Goal: Information Seeking & Learning: Learn about a topic

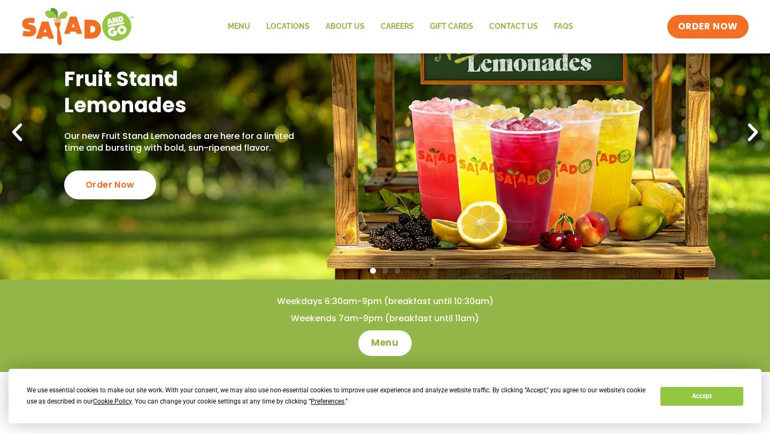
scroll to position [186, 0]
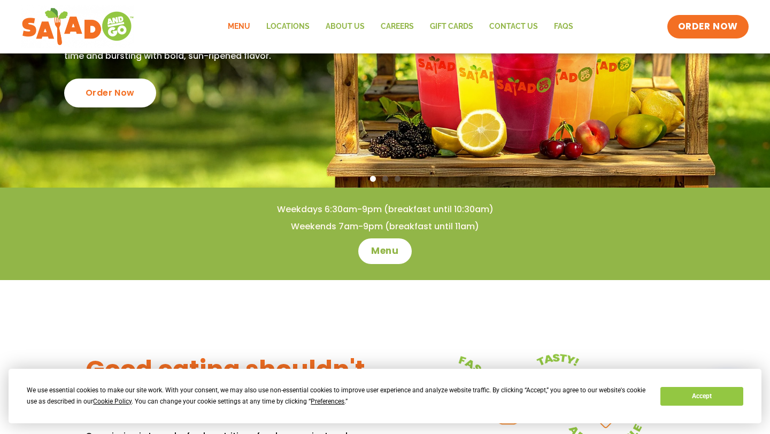
click at [240, 25] on link "Menu" at bounding box center [239, 26] width 39 height 25
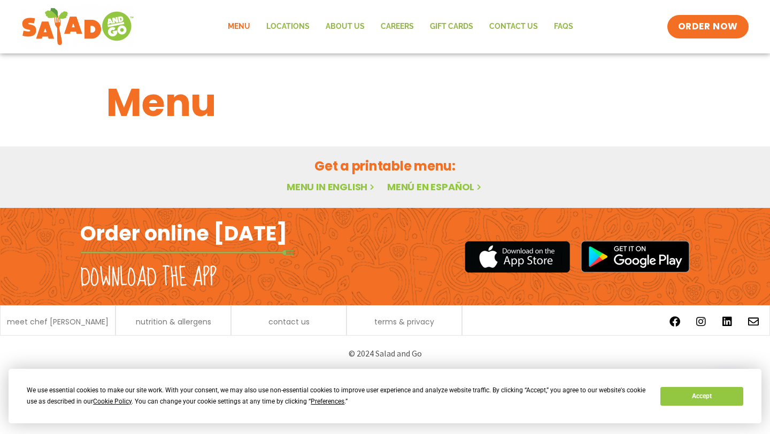
click at [347, 186] on link "Menu in English" at bounding box center [332, 186] width 90 height 13
click at [708, 394] on button "Accept" at bounding box center [701, 396] width 82 height 19
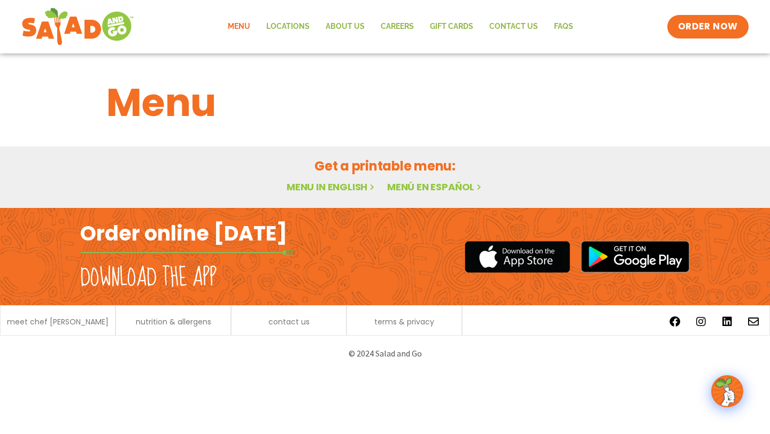
click at [371, 186] on icon at bounding box center [371, 186] width 9 height 9
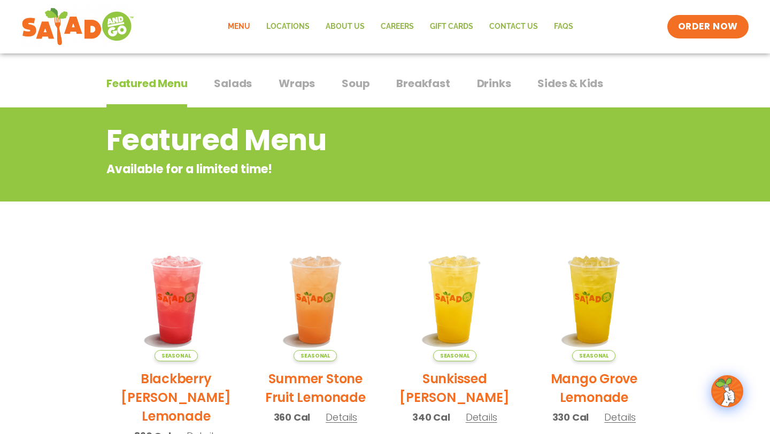
scroll to position [35, 0]
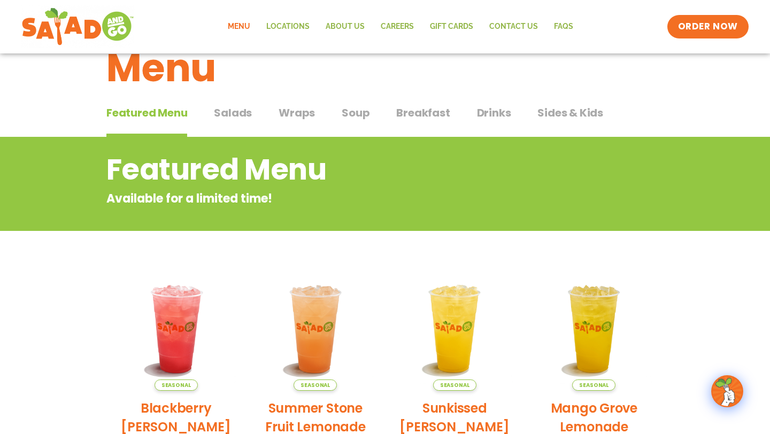
click at [240, 116] on span "Salads" at bounding box center [233, 113] width 38 height 16
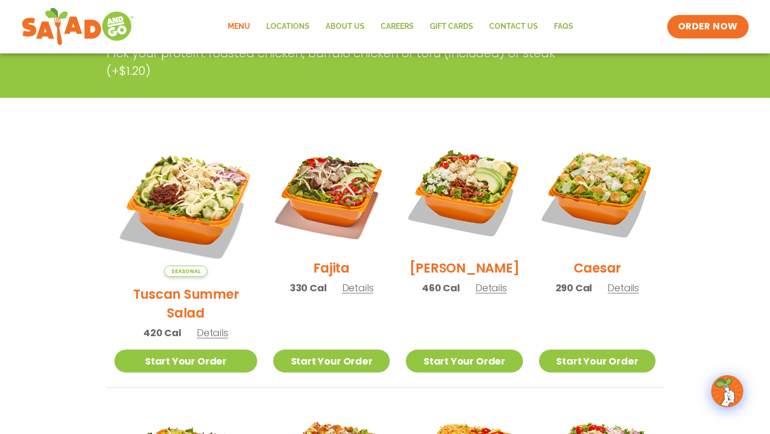
scroll to position [223, 0]
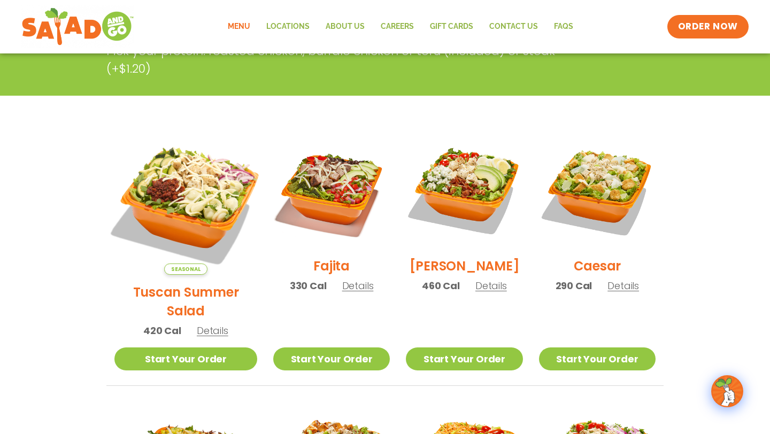
click at [186, 201] on img at bounding box center [185, 203] width 167 height 167
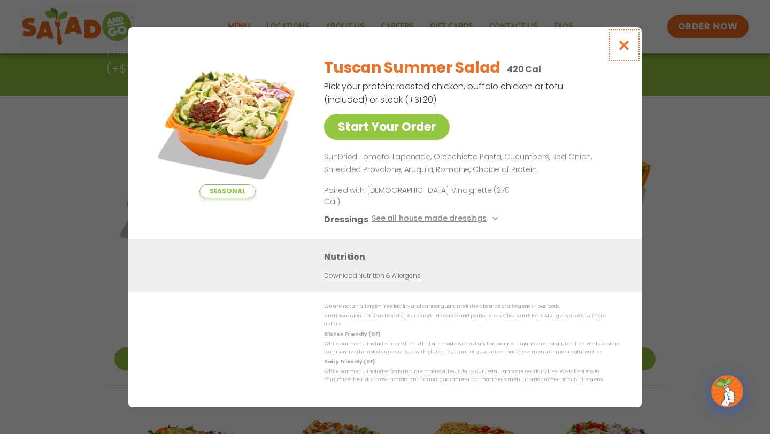
click at [622, 51] on icon "Close modal" at bounding box center [624, 45] width 13 height 11
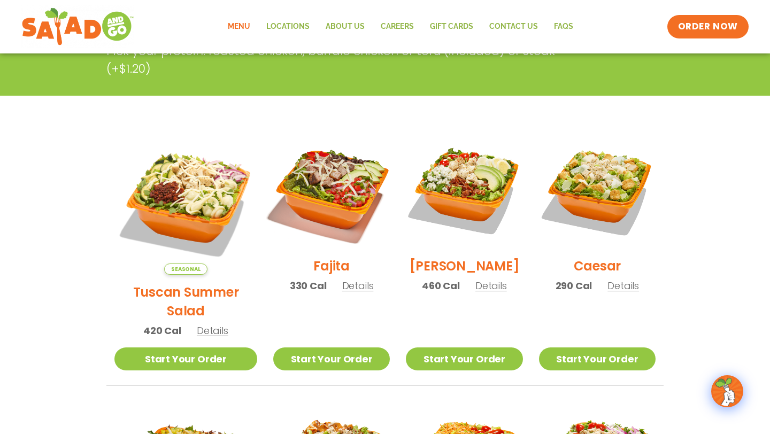
click at [310, 190] on img at bounding box center [331, 190] width 137 height 137
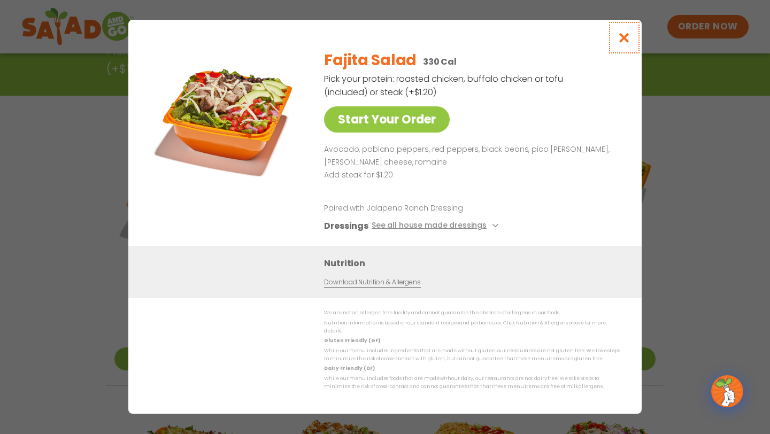
click at [619, 43] on icon "Close modal" at bounding box center [624, 37] width 13 height 11
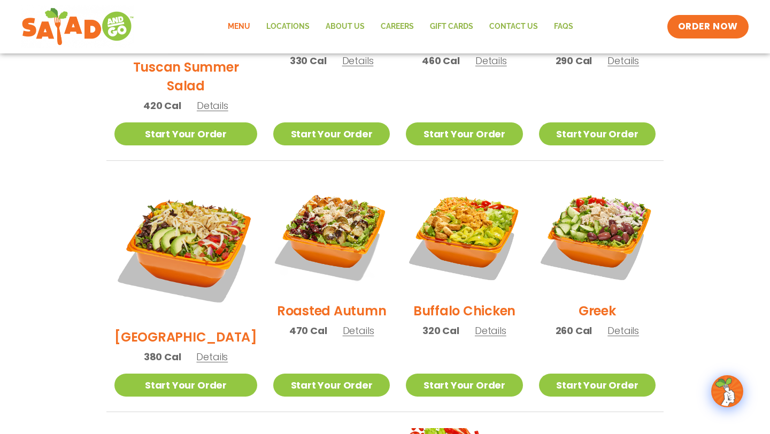
scroll to position [465, 0]
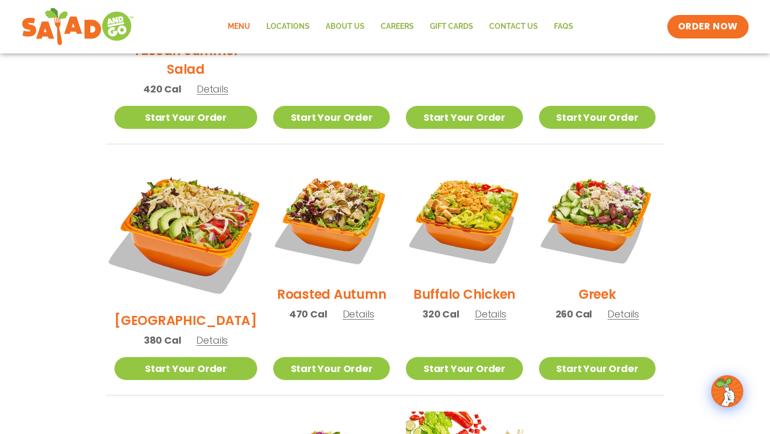
click at [204, 204] on img at bounding box center [185, 231] width 167 height 167
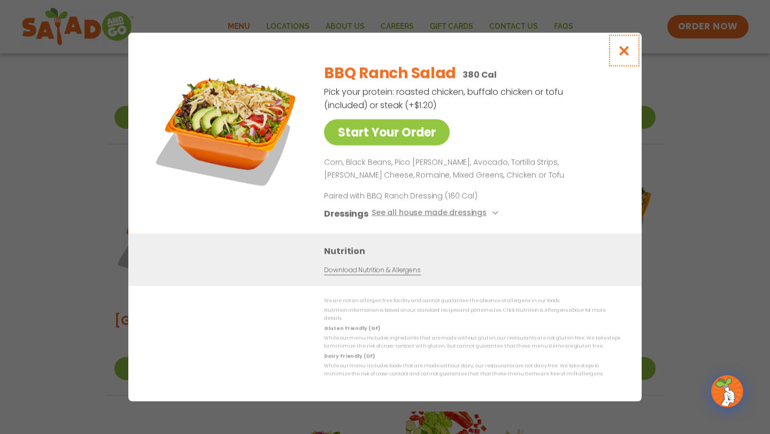
click at [620, 52] on icon "Close modal" at bounding box center [624, 50] width 13 height 11
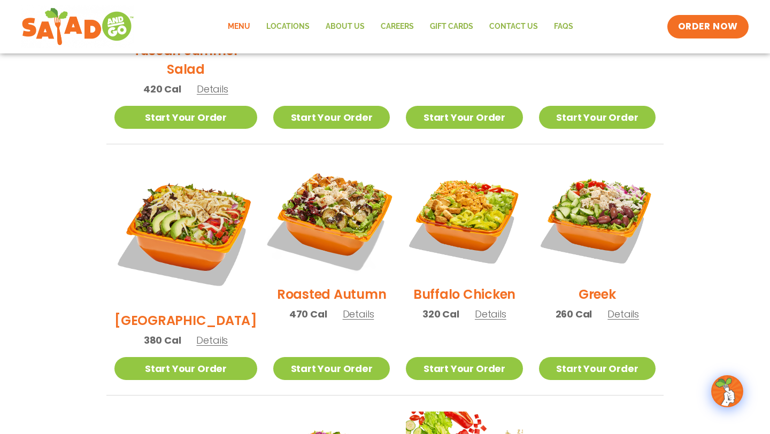
click at [319, 209] on img at bounding box center [331, 218] width 137 height 137
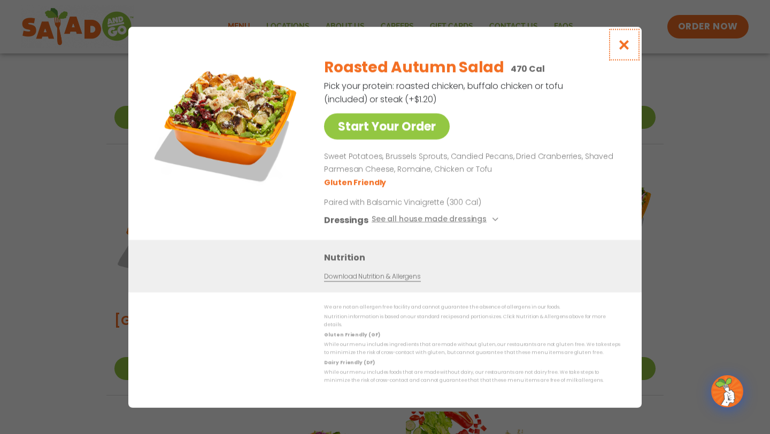
click at [626, 49] on icon "Close modal" at bounding box center [624, 44] width 13 height 11
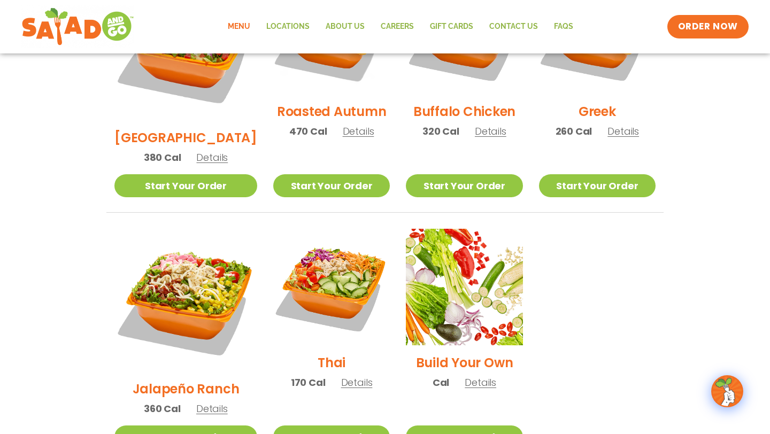
scroll to position [667, 0]
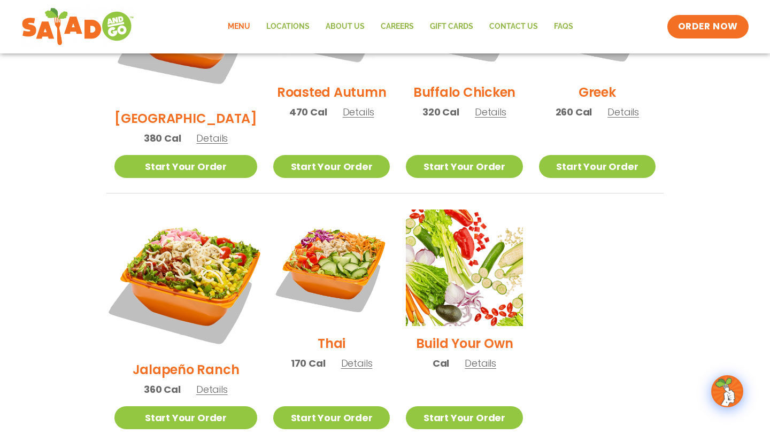
click at [184, 226] on img at bounding box center [185, 280] width 167 height 167
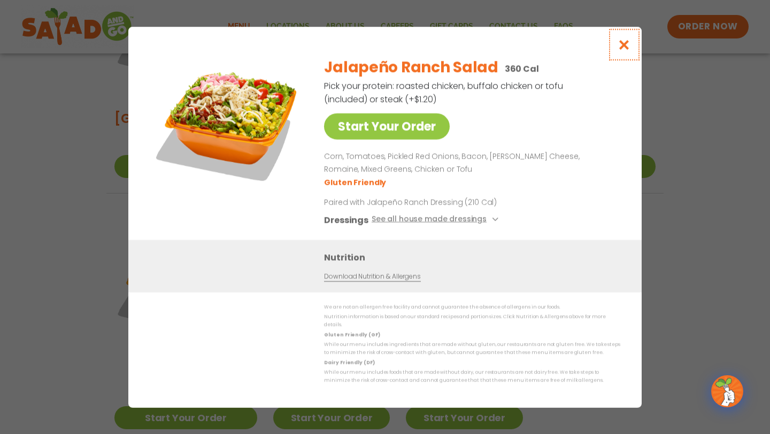
click at [624, 50] on icon "Close modal" at bounding box center [624, 44] width 13 height 11
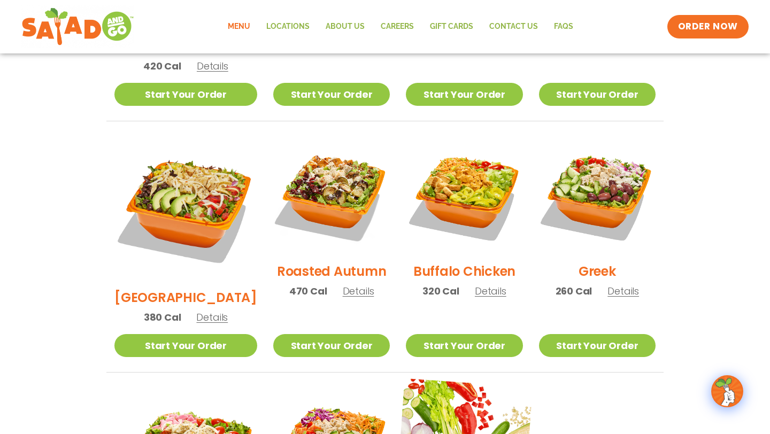
scroll to position [465, 0]
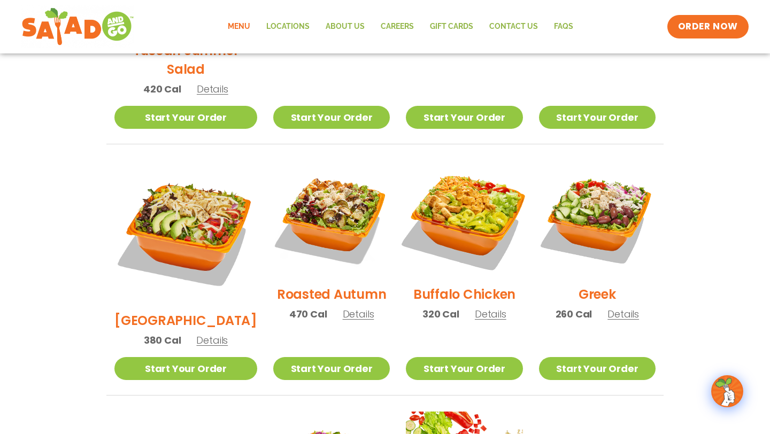
click at [457, 198] on img at bounding box center [464, 218] width 137 height 137
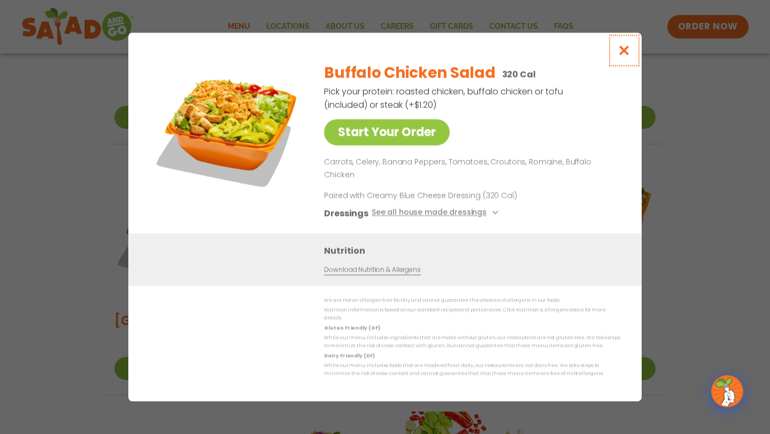
click at [625, 56] on icon "Close modal" at bounding box center [624, 50] width 13 height 11
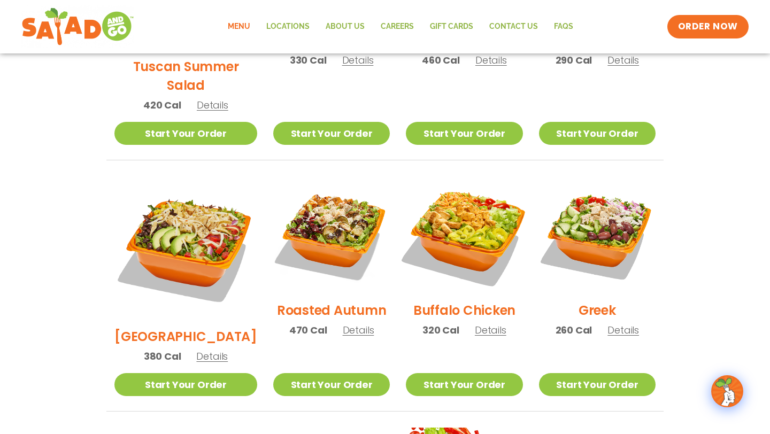
scroll to position [438, 0]
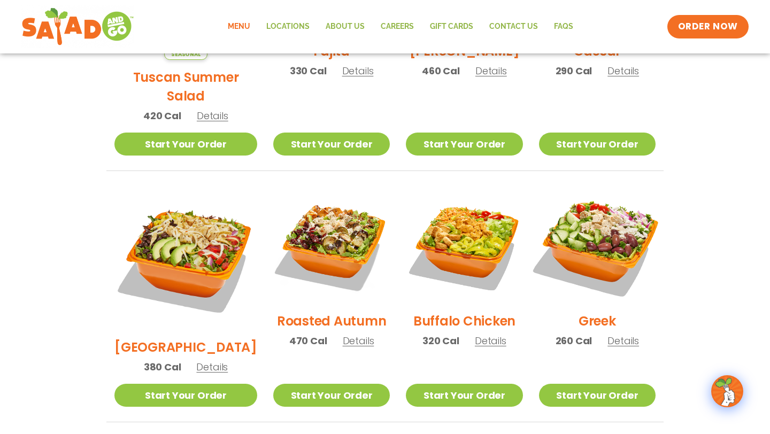
click at [578, 222] on img at bounding box center [597, 245] width 137 height 137
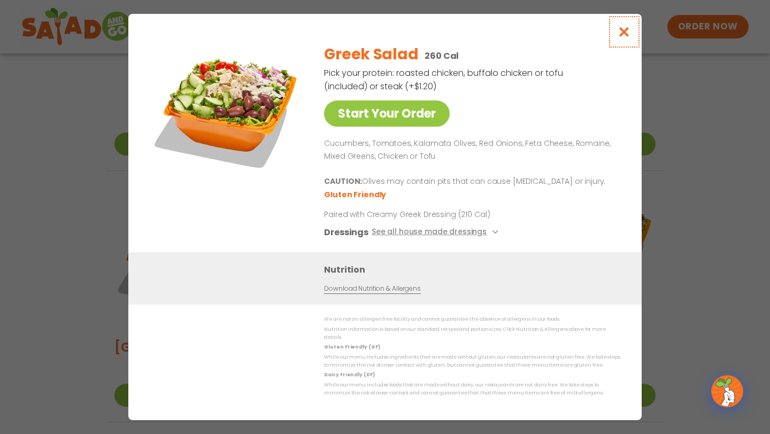
click at [625, 37] on icon "Close modal" at bounding box center [624, 31] width 13 height 11
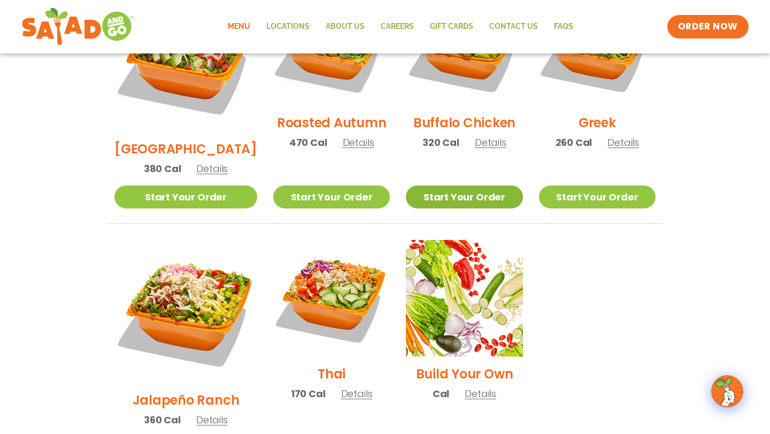
scroll to position [652, 0]
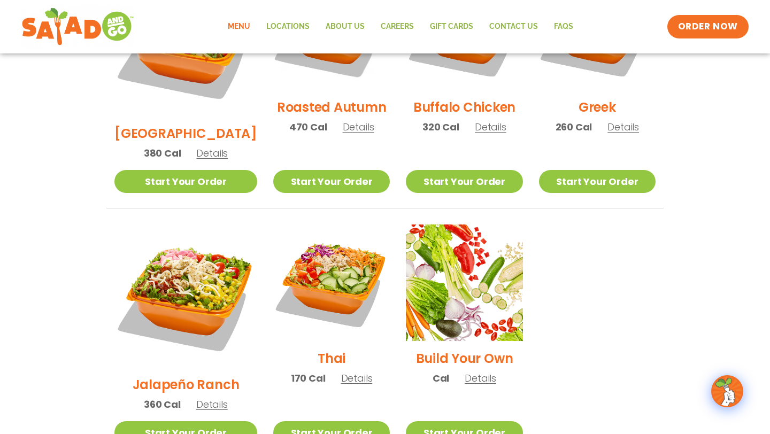
click at [458, 312] on div "Build Your Own Cal Details" at bounding box center [464, 310] width 117 height 171
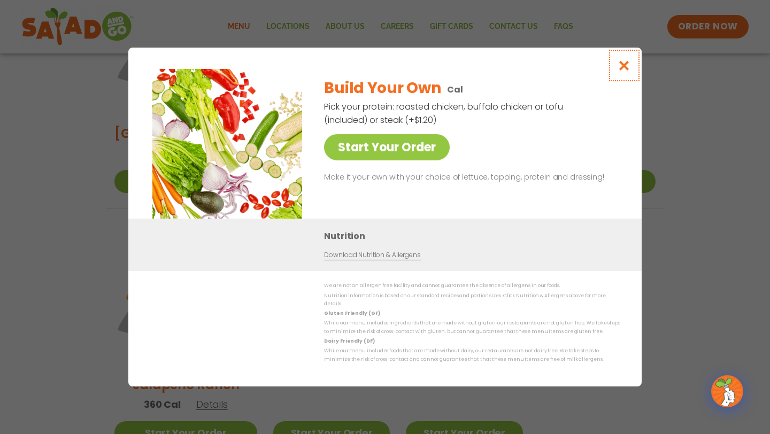
click at [625, 65] on icon "Close modal" at bounding box center [624, 65] width 13 height 11
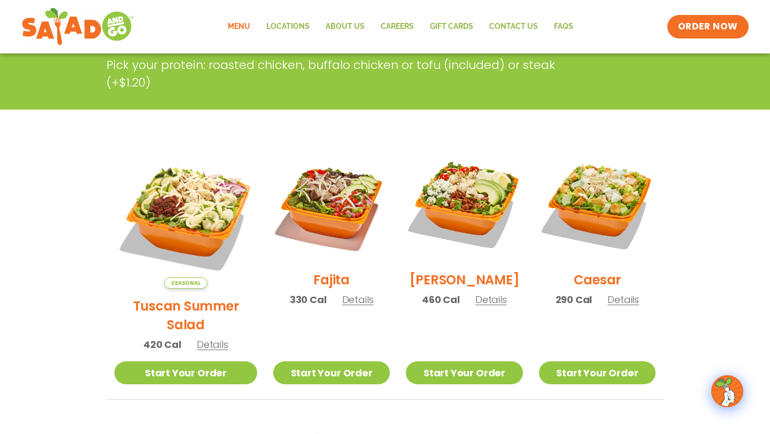
scroll to position [0, 0]
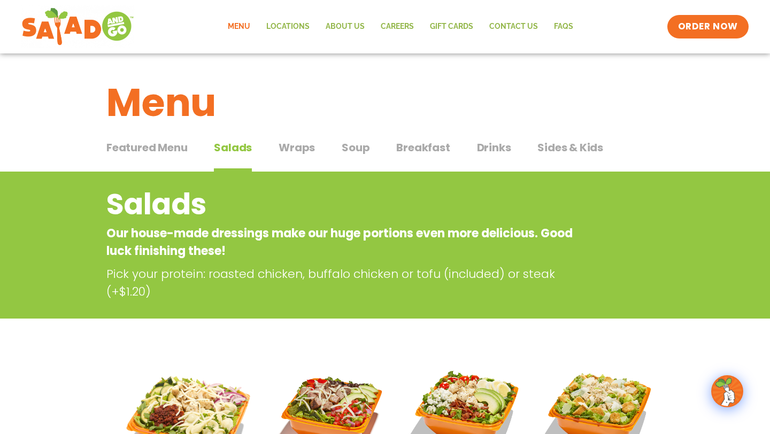
click at [562, 147] on span "Sides & Kids" at bounding box center [570, 148] width 66 height 16
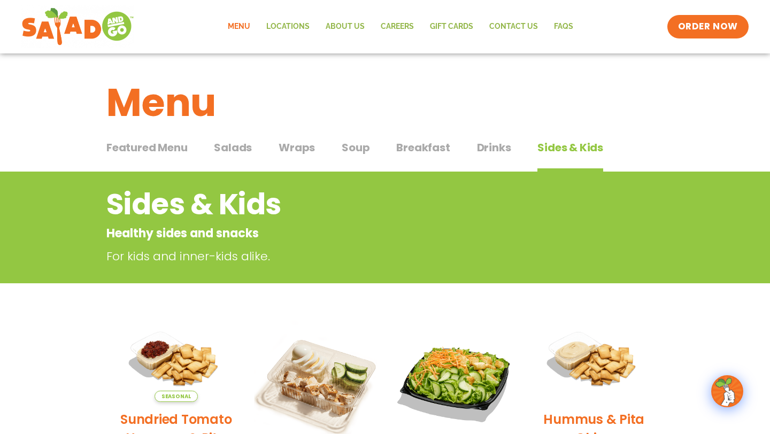
click at [487, 151] on span "Drinks" at bounding box center [494, 148] width 34 height 16
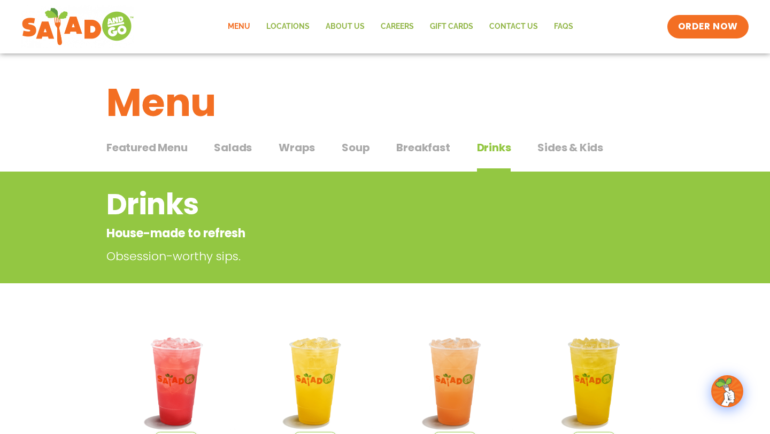
click at [421, 142] on span "Breakfast" at bounding box center [422, 148] width 53 height 16
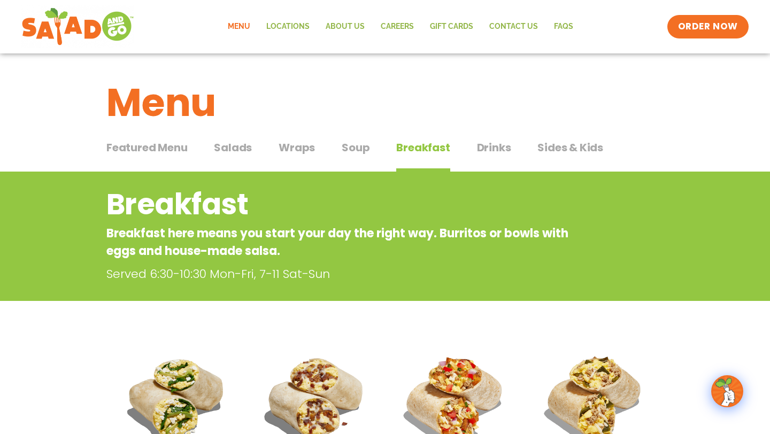
click at [354, 155] on span "Soup" at bounding box center [356, 148] width 28 height 16
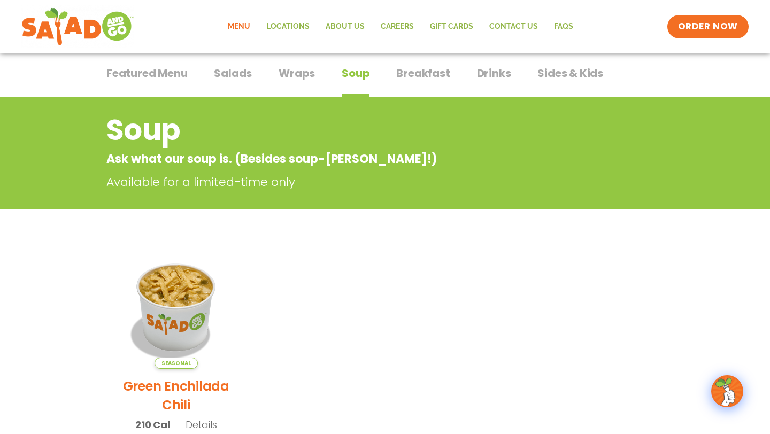
scroll to position [75, 0]
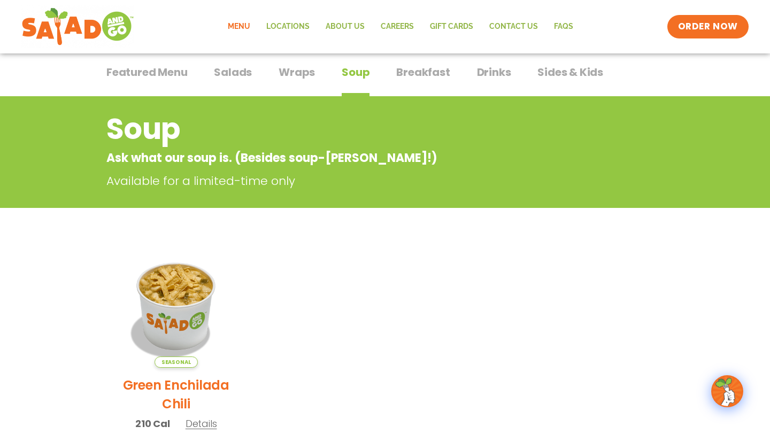
click at [301, 76] on span "Wraps" at bounding box center [297, 72] width 36 height 16
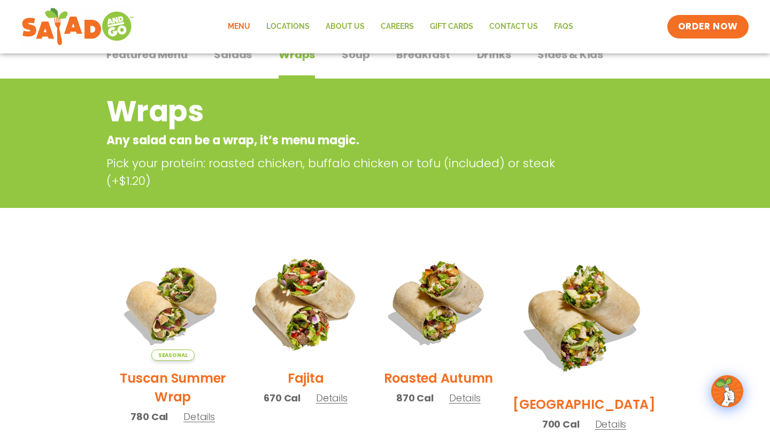
scroll to position [43, 0]
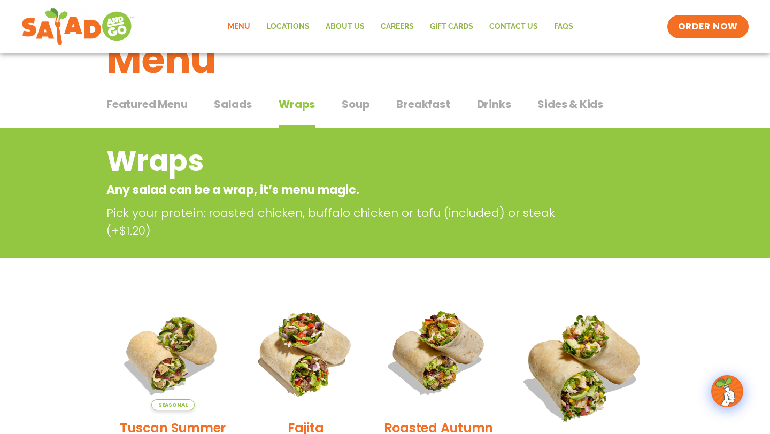
click at [232, 105] on span "Salads" at bounding box center [233, 104] width 38 height 16
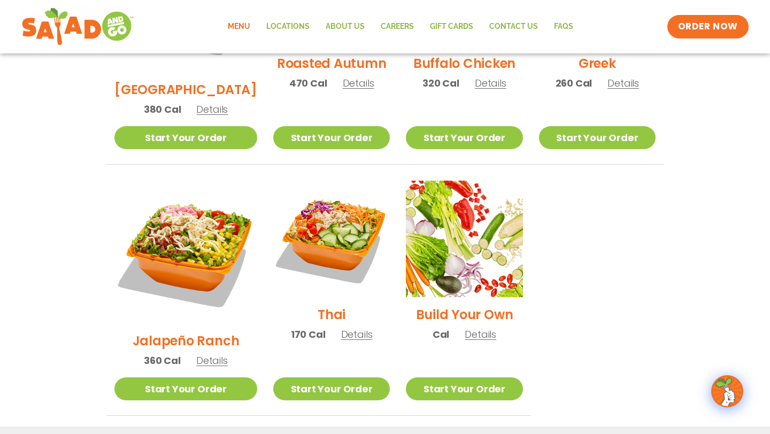
scroll to position [767, 0]
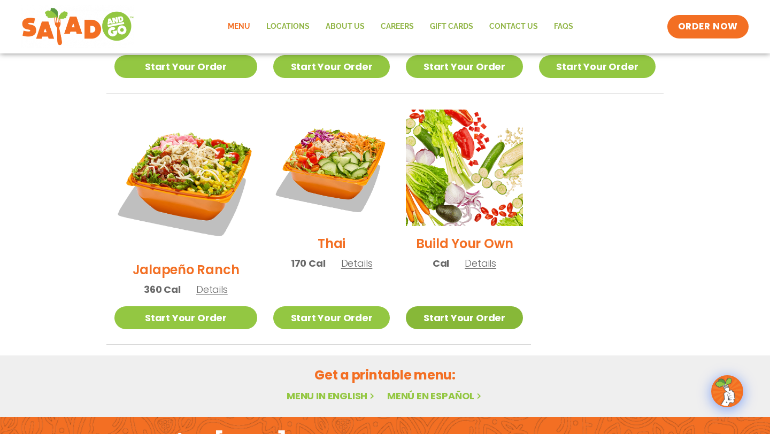
click at [439, 306] on link "Start Your Order" at bounding box center [464, 317] width 117 height 23
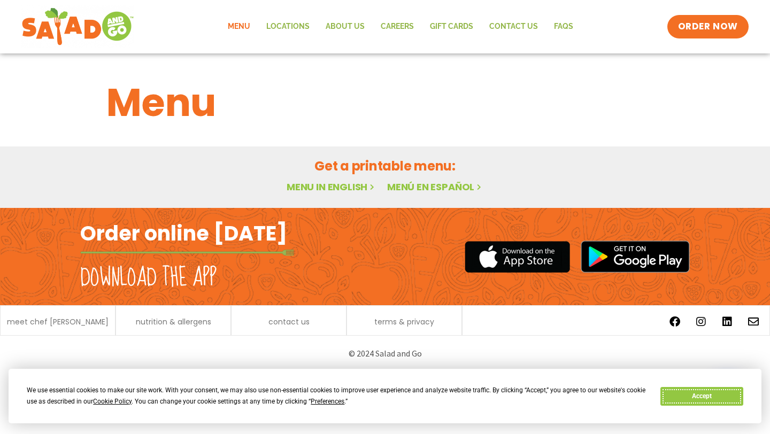
click at [687, 397] on button "Accept" at bounding box center [701, 396] width 82 height 19
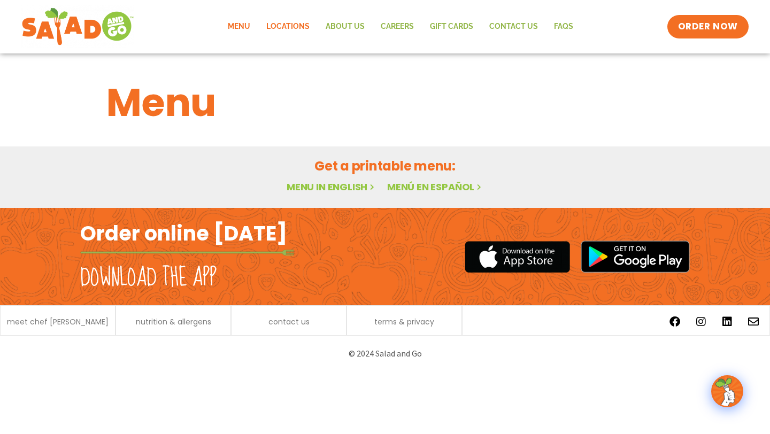
click at [301, 21] on link "Locations" at bounding box center [287, 26] width 59 height 25
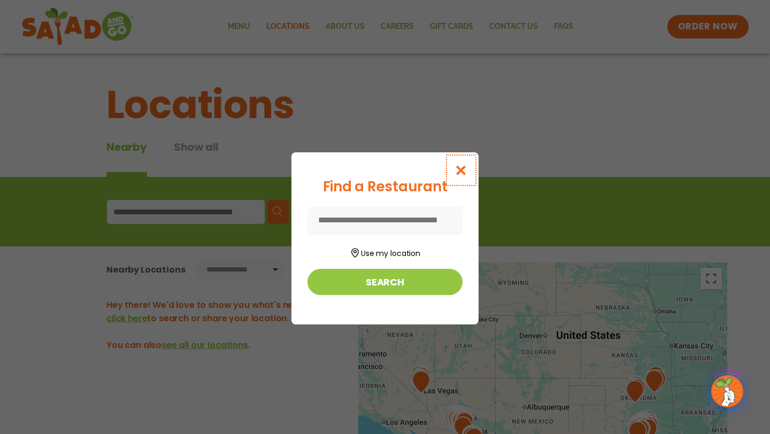
click at [464, 165] on icon "Close modal" at bounding box center [461, 170] width 13 height 11
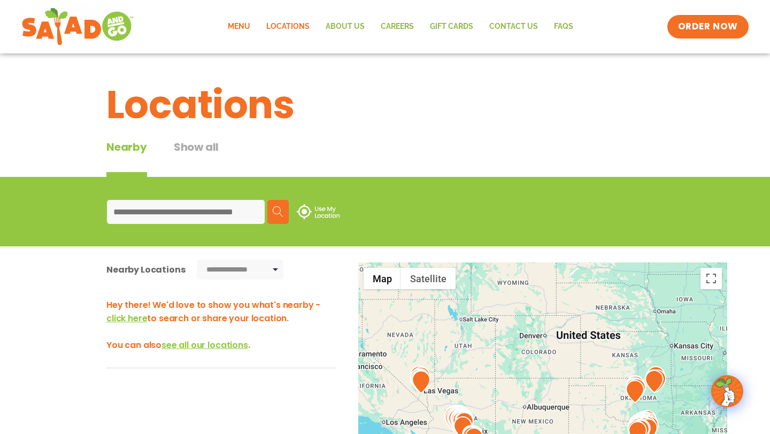
click at [256, 24] on link "Menu" at bounding box center [239, 26] width 39 height 25
